Goal: Check status: Check status

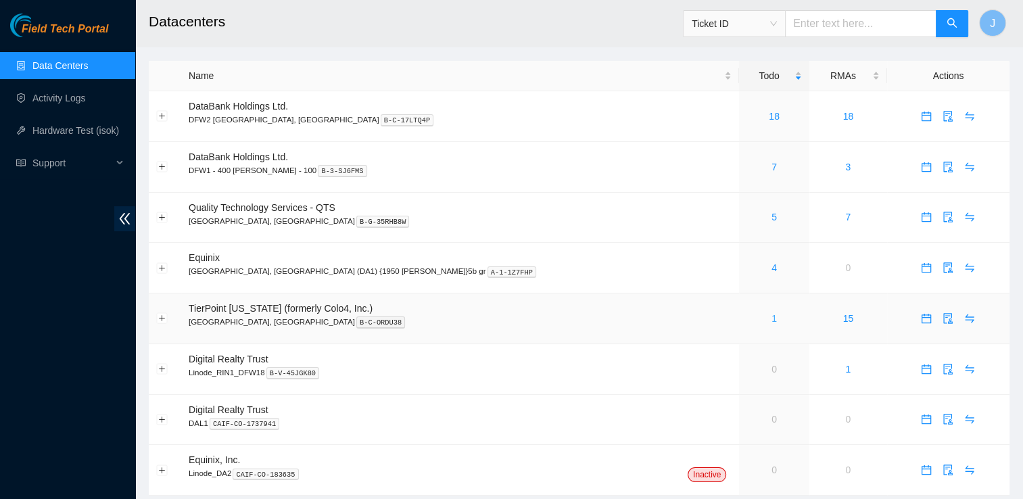
click at [771, 323] on link "1" at bounding box center [773, 318] width 5 height 11
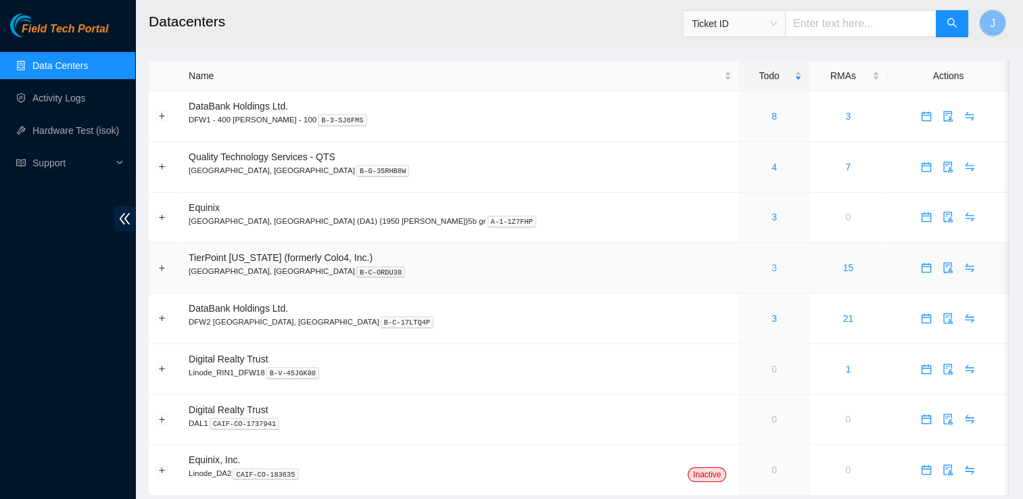
click at [771, 270] on link "3" at bounding box center [773, 267] width 5 height 11
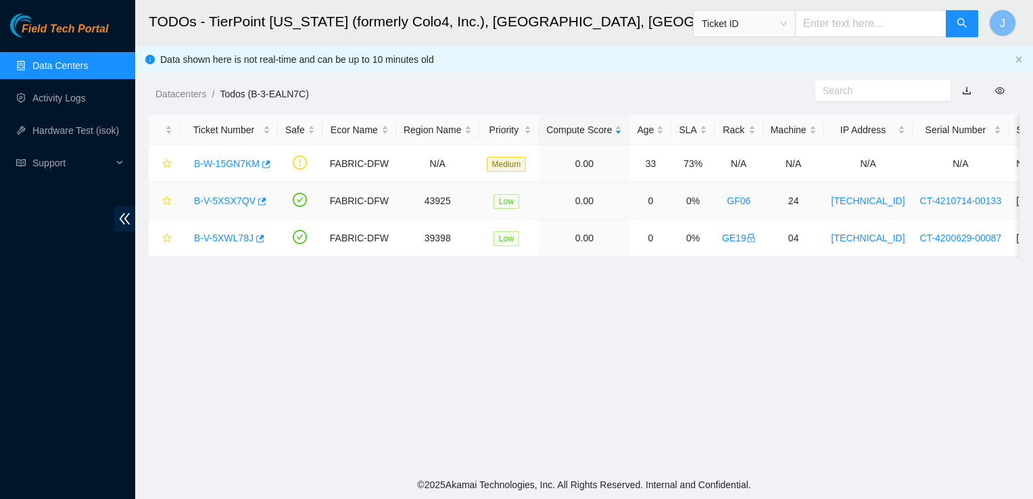
click at [212, 201] on link "B-V-5XSX7QV" at bounding box center [225, 200] width 62 height 11
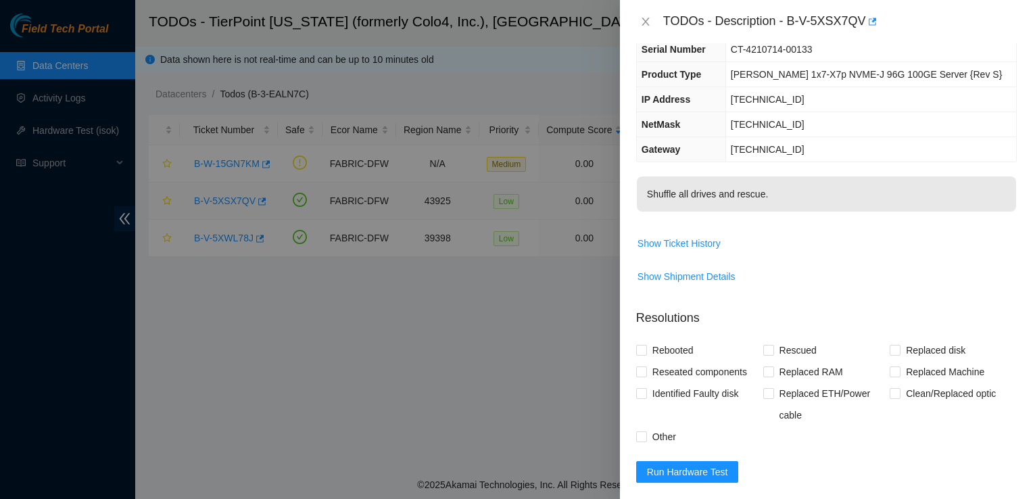
scroll to position [92, 0]
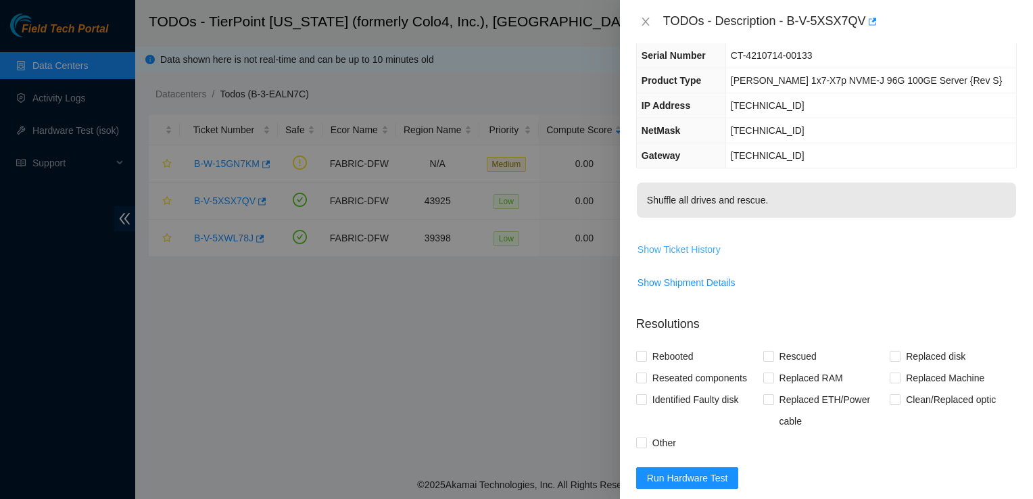
click at [698, 249] on span "Show Ticket History" at bounding box center [679, 249] width 83 height 15
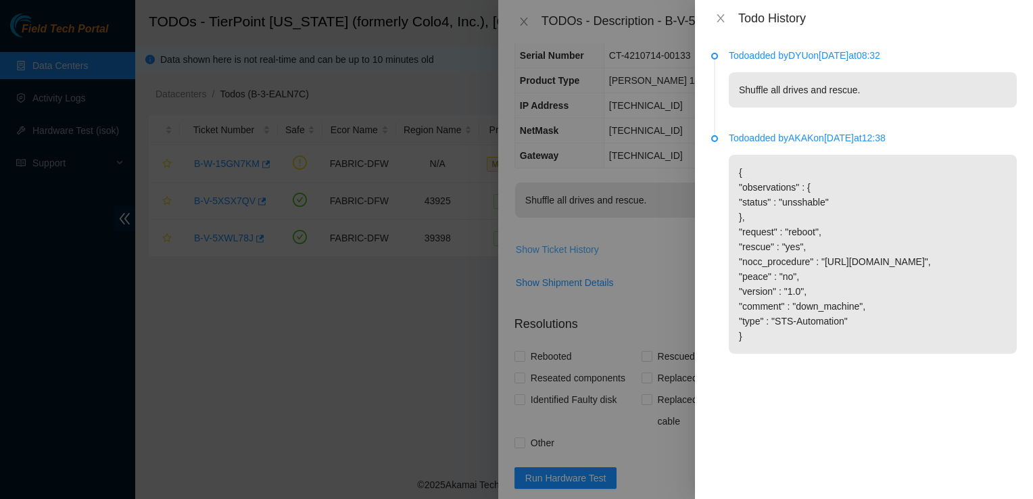
click at [721, 18] on icon "close" at bounding box center [720, 18] width 11 height 11
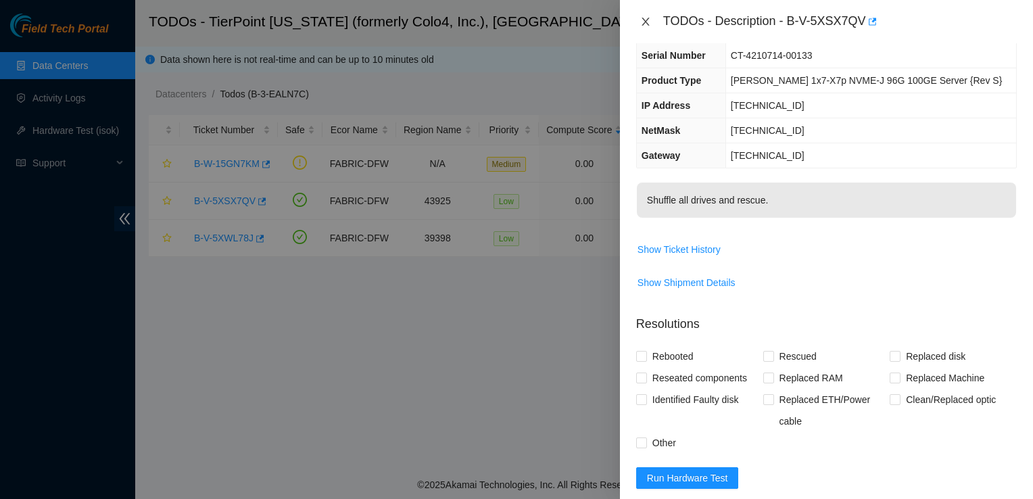
click at [644, 22] on icon "close" at bounding box center [645, 22] width 7 height 8
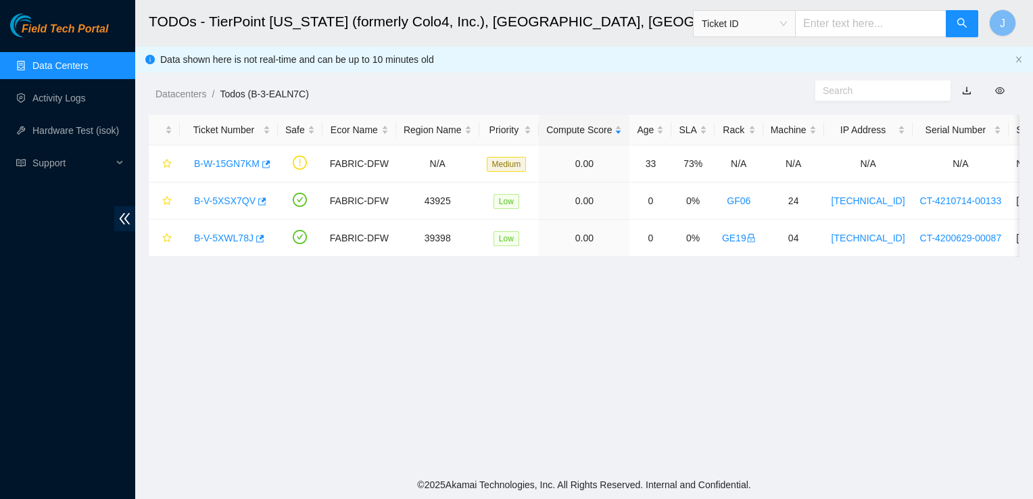
scroll to position [136, 0]
click at [223, 201] on link "B-V-5XSX7QV" at bounding box center [225, 200] width 62 height 11
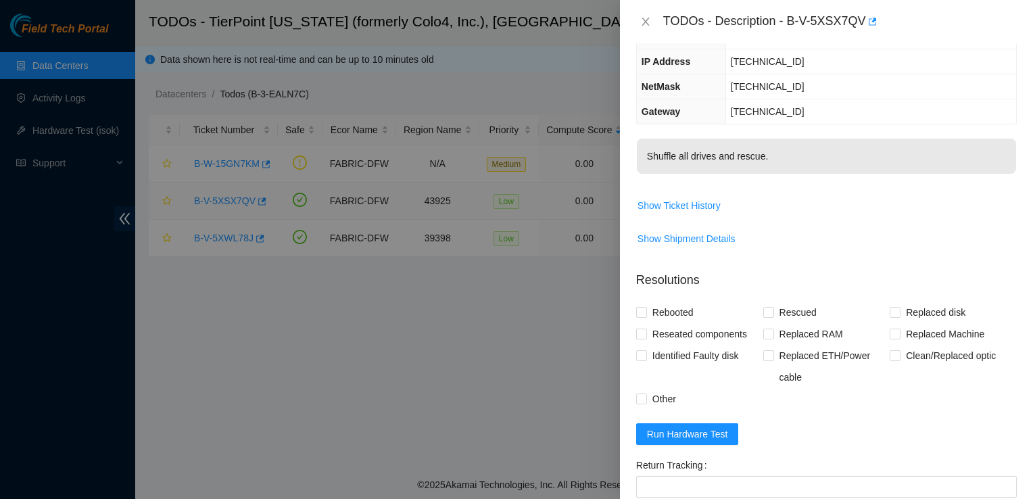
scroll to position [92, 0]
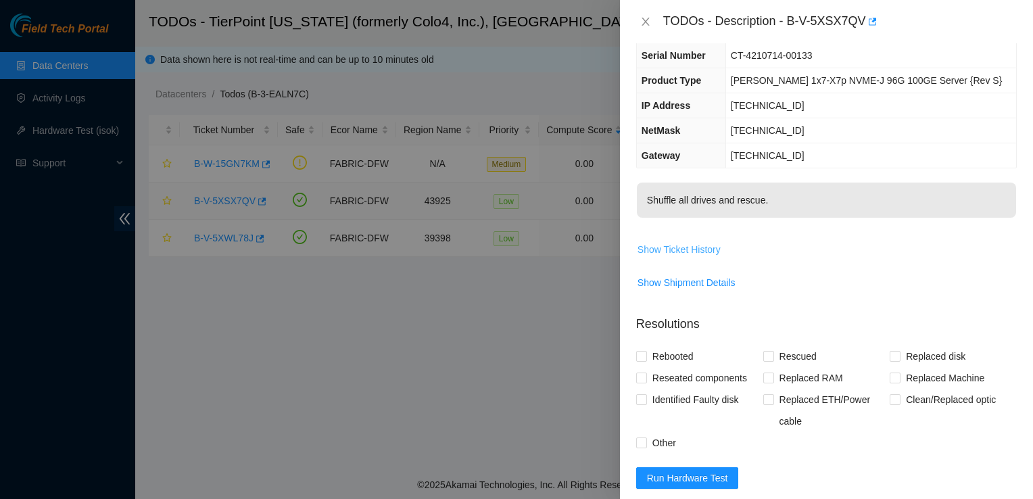
click at [696, 257] on button "Show Ticket History" at bounding box center [679, 250] width 85 height 22
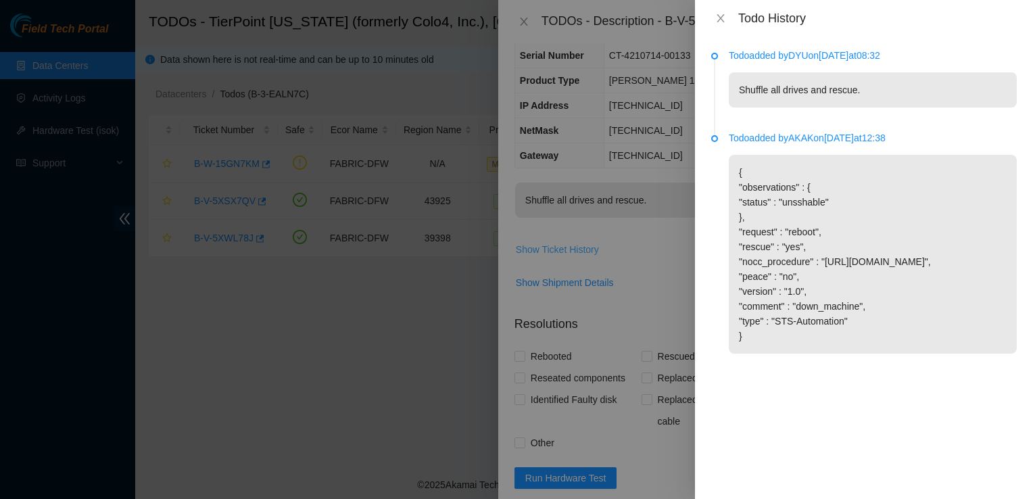
click at [724, 16] on icon "close" at bounding box center [720, 18] width 11 height 11
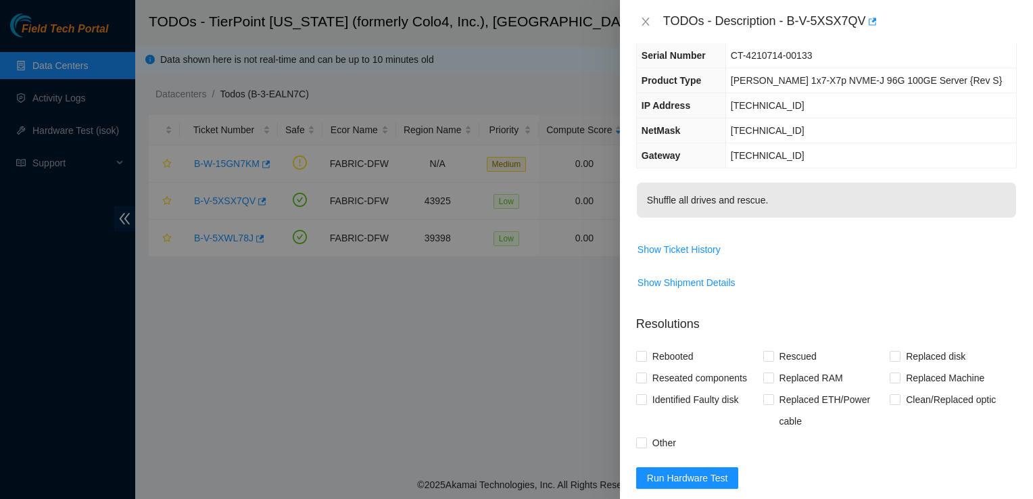
scroll to position [0, 0]
